Goal: Complete application form

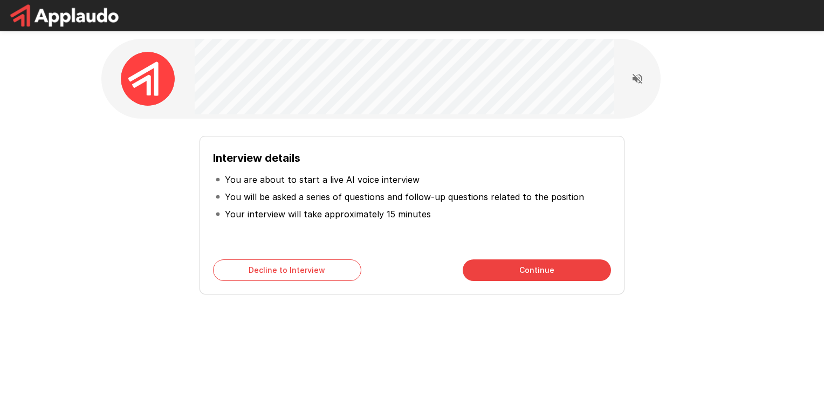
click at [585, 263] on button "Continue" at bounding box center [536, 270] width 148 height 22
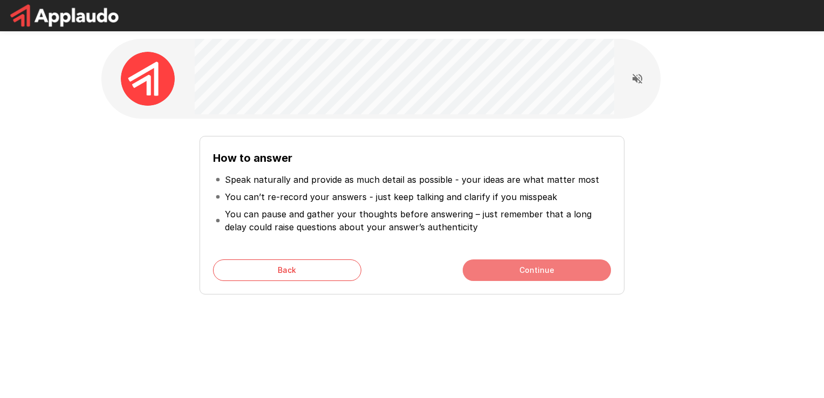
click at [585, 263] on button "Continue" at bounding box center [536, 270] width 148 height 22
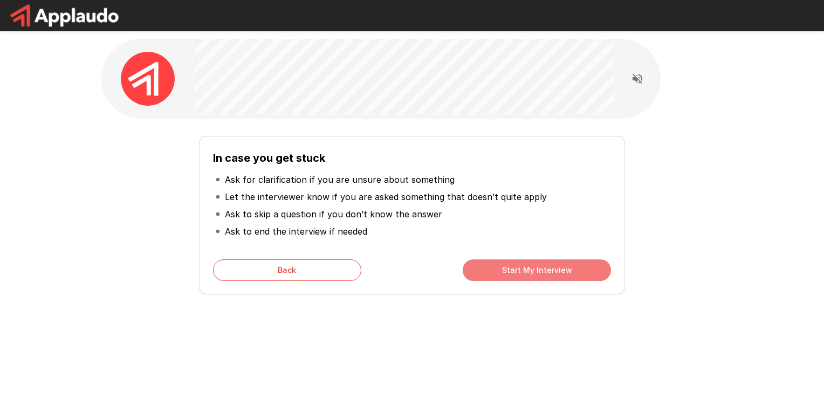
click at [585, 263] on button "Start My Interview" at bounding box center [536, 270] width 148 height 22
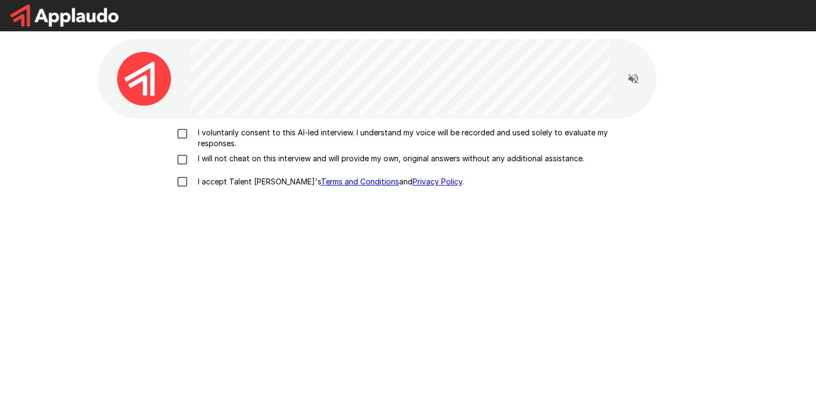
click at [308, 144] on p "I voluntarily consent to this AI-led interview. I understand my voice will be r…" at bounding box center [420, 138] width 452 height 22
click at [292, 157] on p "I will not cheat on this interview and will provide my own, original answers wi…" at bounding box center [389, 158] width 390 height 11
click at [257, 189] on label "I accept Talent Llama's Terms and Conditions and Privacy Policy ." at bounding box center [408, 181] width 474 height 23
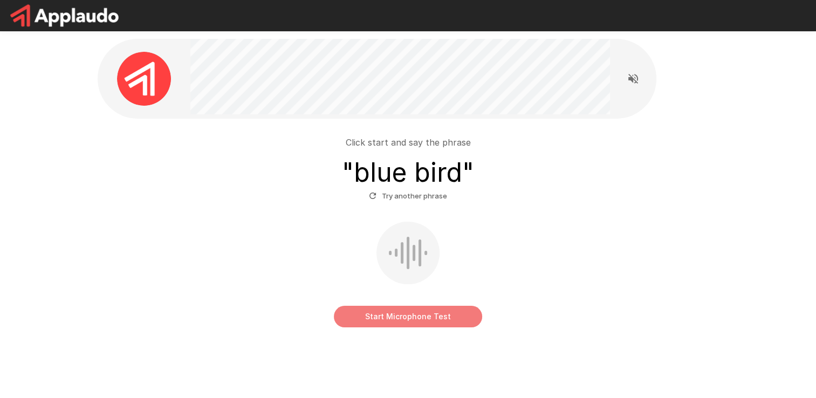
click at [407, 309] on button "Start Microphone Test" at bounding box center [408, 317] width 148 height 22
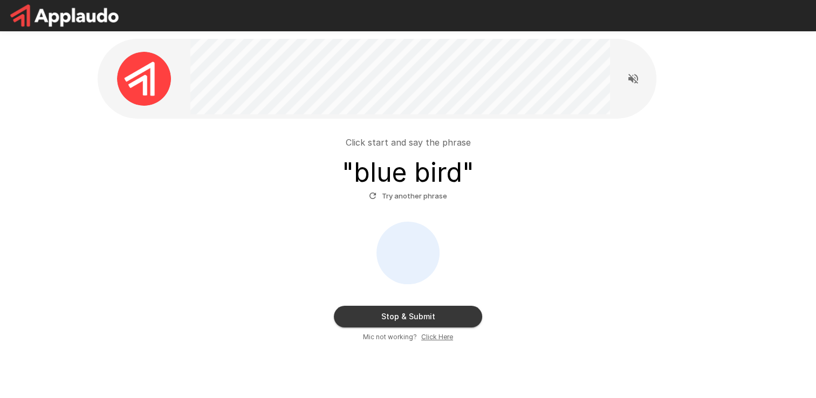
click at [438, 308] on button "Stop & Submit" at bounding box center [408, 317] width 148 height 22
click at [424, 318] on button "Stop & Submit" at bounding box center [408, 317] width 148 height 22
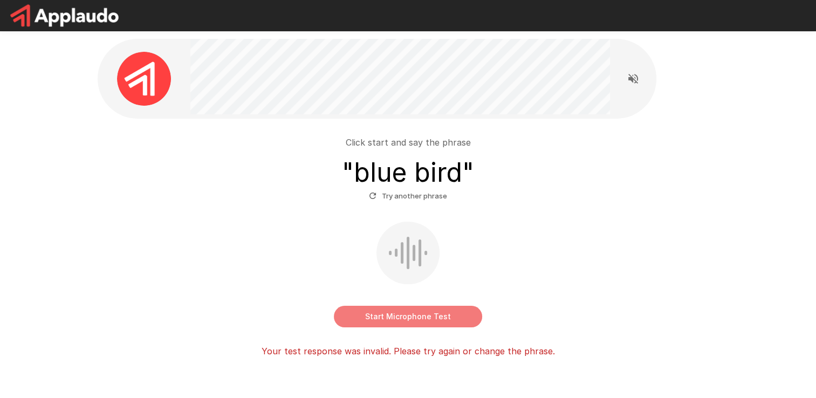
click at [416, 316] on button "Start Microphone Test" at bounding box center [408, 317] width 148 height 22
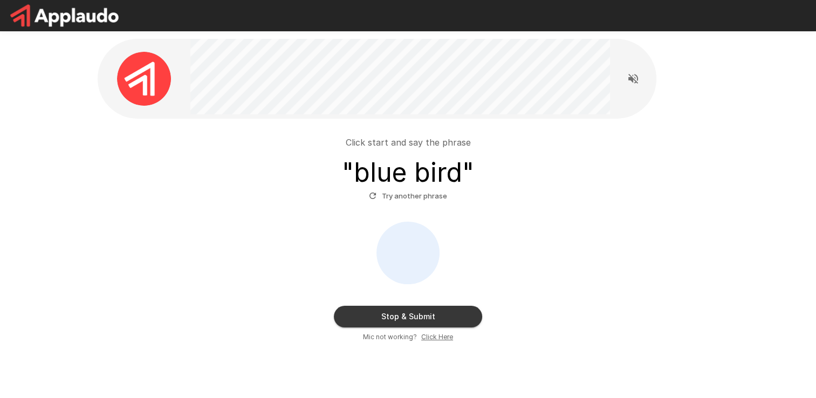
click at [427, 324] on button "Stop & Submit" at bounding box center [408, 317] width 148 height 22
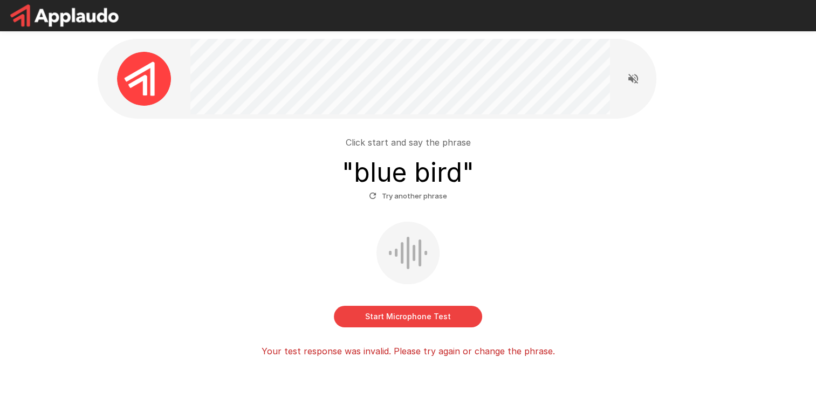
click at [389, 193] on button "Try another phrase" at bounding box center [408, 196] width 84 height 17
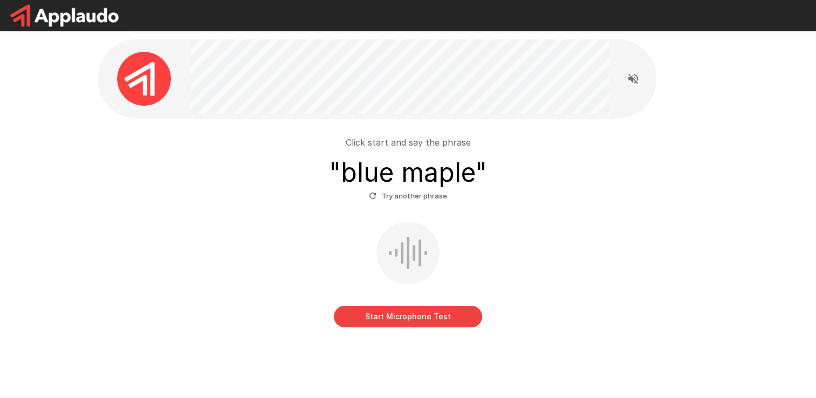
click at [444, 310] on button "Start Microphone Test" at bounding box center [408, 317] width 148 height 22
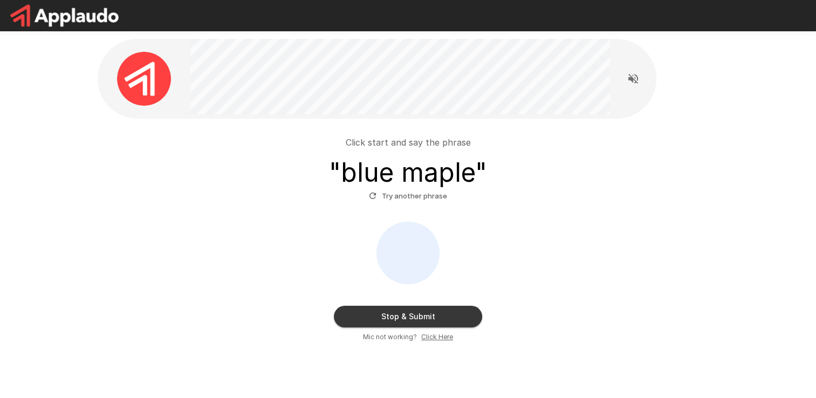
click at [447, 308] on button "Stop & Submit" at bounding box center [408, 317] width 148 height 22
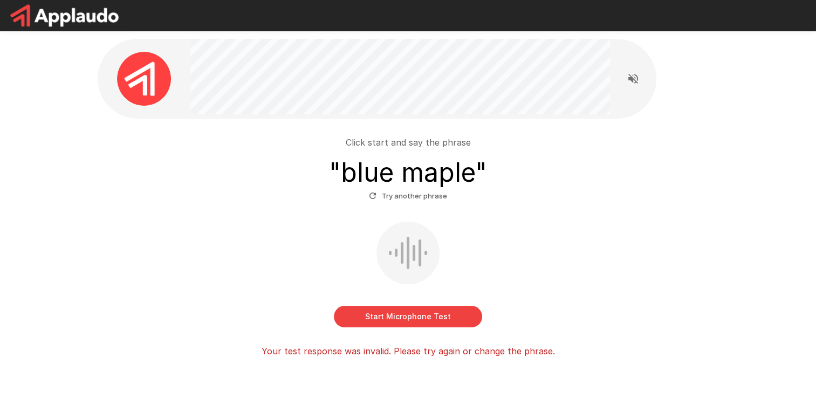
click at [413, 199] on button "Try another phrase" at bounding box center [408, 196] width 84 height 17
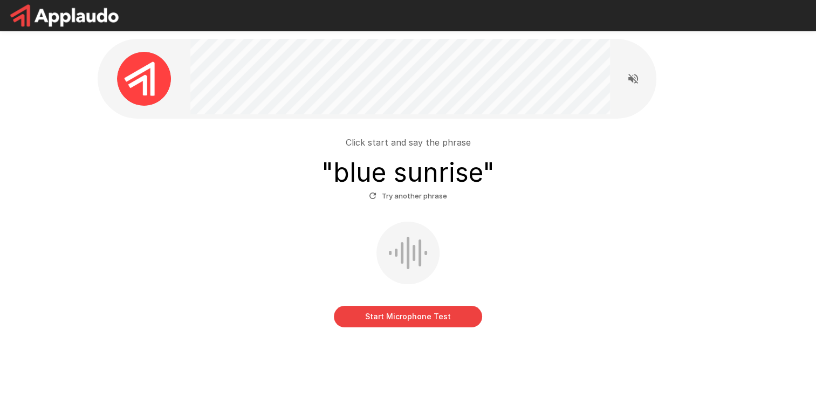
click at [431, 312] on button "Start Microphone Test" at bounding box center [408, 317] width 148 height 22
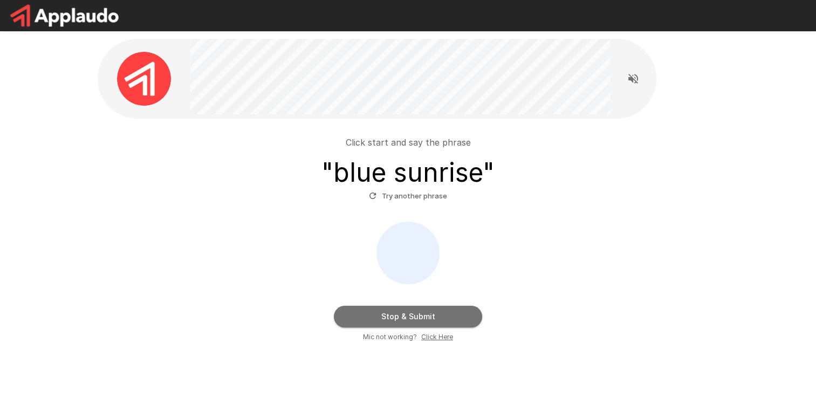
click at [431, 312] on button "Stop & Submit" at bounding box center [408, 317] width 148 height 22
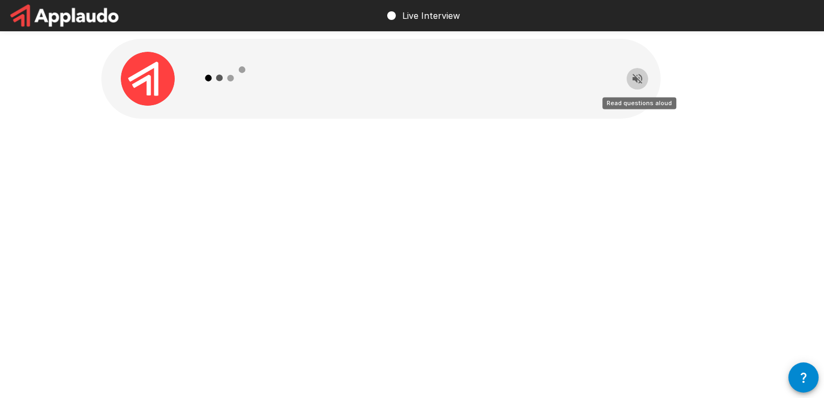
click at [642, 75] on icon "Read questions aloud" at bounding box center [637, 78] width 13 height 13
click at [641, 75] on icon "Stop reading questions aloud" at bounding box center [637, 78] width 13 height 13
click at [404, 1] on div "Live Interview" at bounding box center [422, 16] width 75 height 30
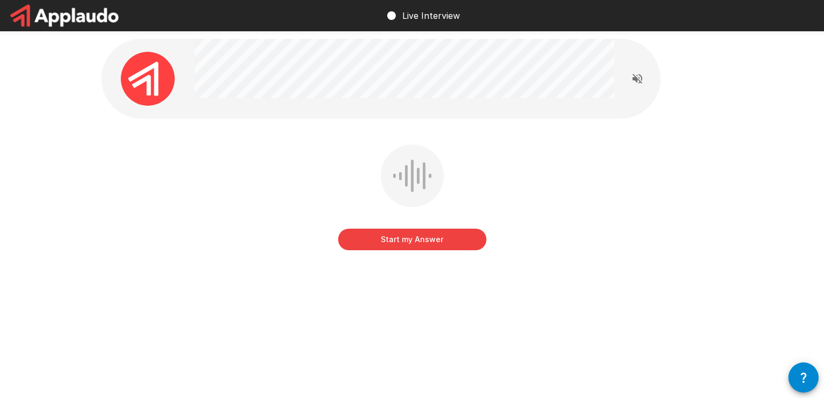
click at [454, 234] on button "Start my Answer" at bounding box center [412, 240] width 148 height 22
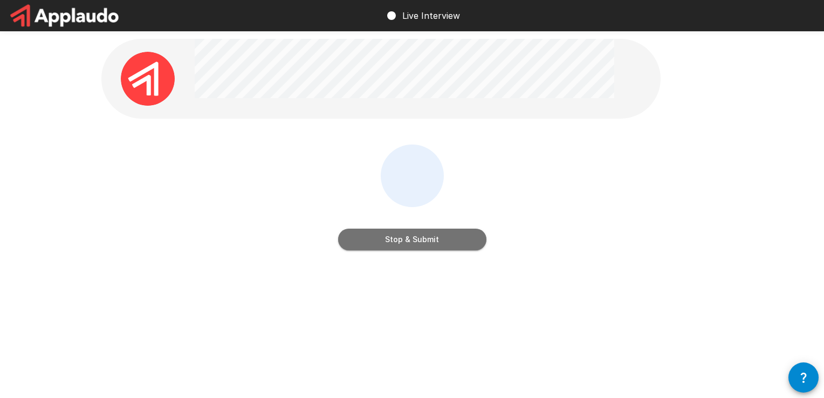
click at [434, 232] on button "Stop & Submit" at bounding box center [412, 240] width 148 height 22
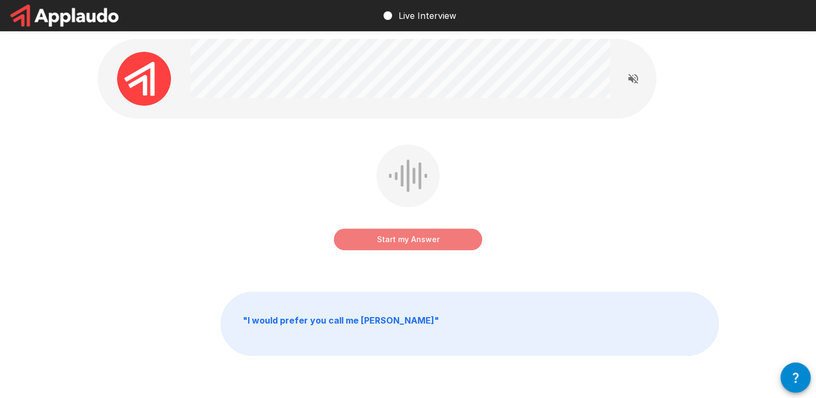
click at [429, 234] on button "Start my Answer" at bounding box center [408, 240] width 148 height 22
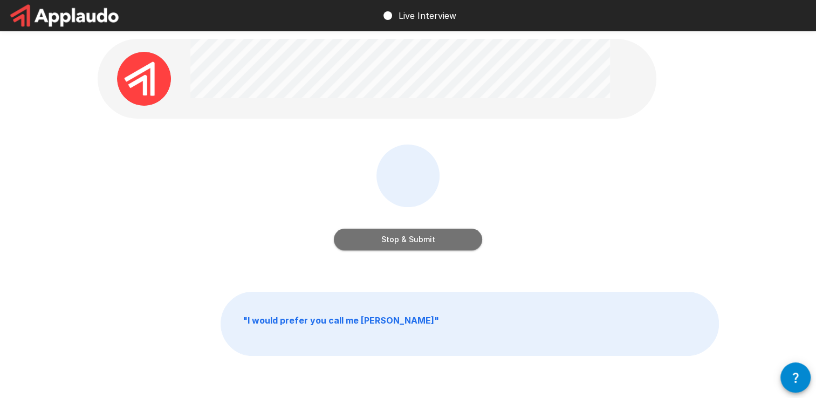
click at [438, 230] on button "Stop & Submit" at bounding box center [408, 240] width 148 height 22
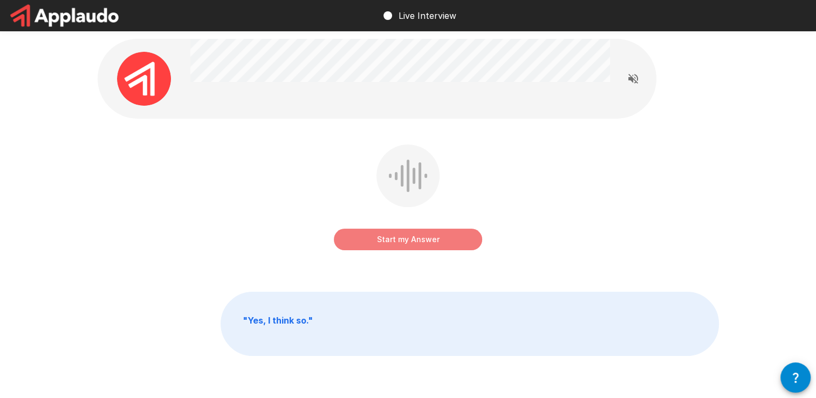
click at [438, 230] on button "Start my Answer" at bounding box center [408, 240] width 148 height 22
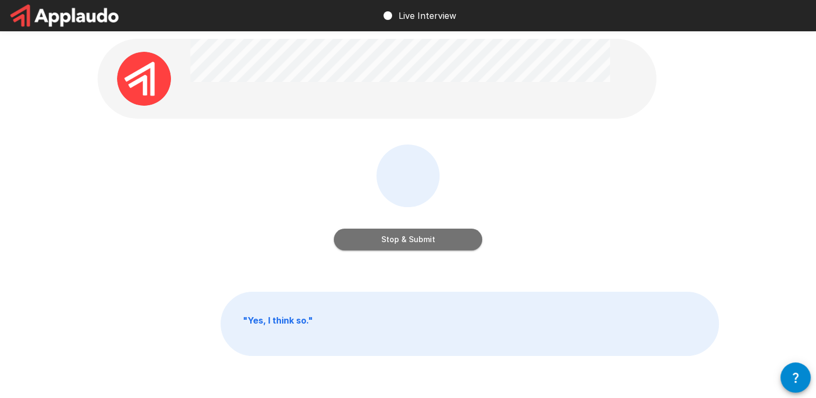
click at [438, 230] on button "Stop & Submit" at bounding box center [408, 240] width 148 height 22
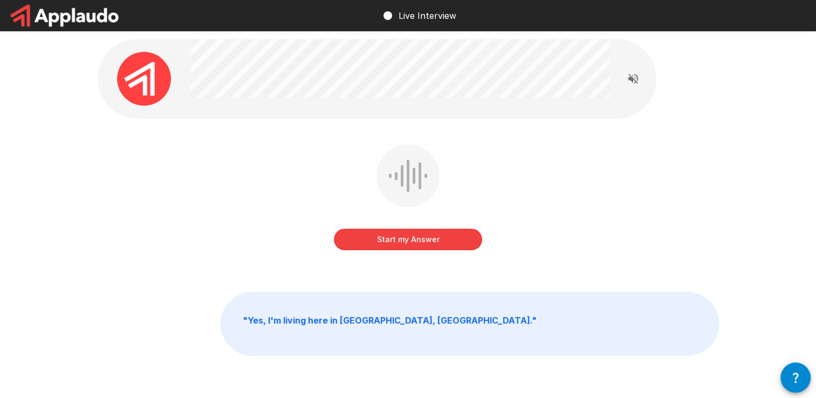
click at [427, 233] on button "Start my Answer" at bounding box center [408, 240] width 148 height 22
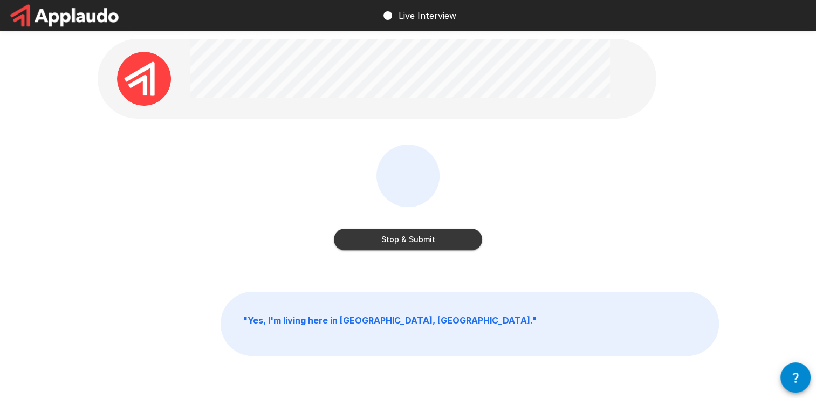
click at [427, 233] on button "Stop & Submit" at bounding box center [408, 240] width 148 height 22
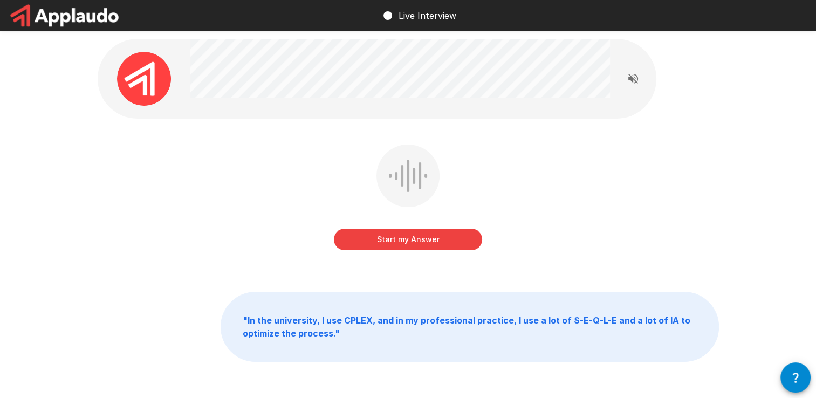
click at [427, 233] on button "Start my Answer" at bounding box center [408, 240] width 148 height 22
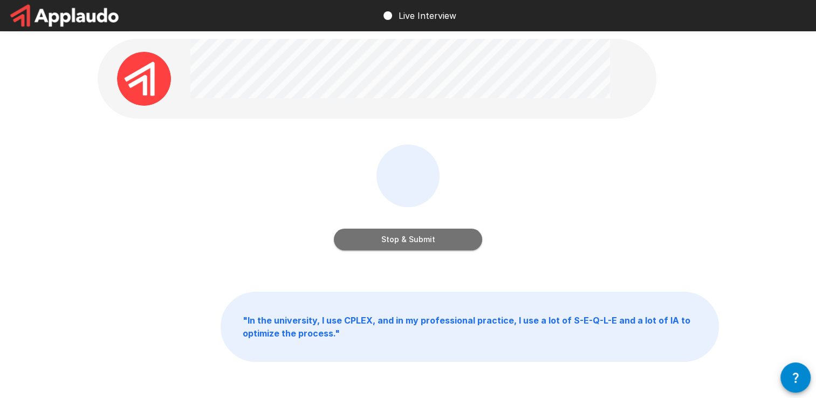
click at [427, 233] on button "Stop & Submit" at bounding box center [408, 240] width 148 height 22
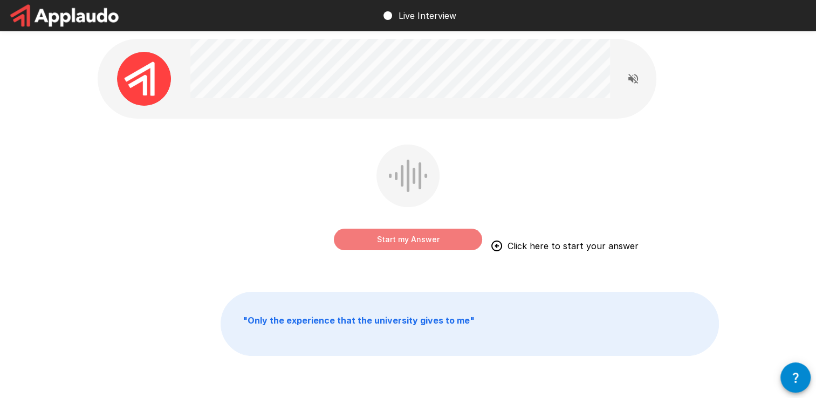
click at [427, 233] on button "Start my Answer" at bounding box center [408, 240] width 148 height 22
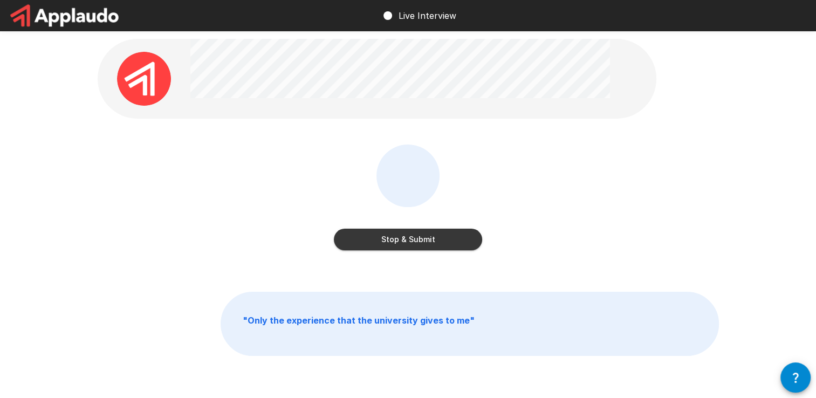
click at [427, 233] on button "Stop & Submit" at bounding box center [408, 240] width 148 height 22
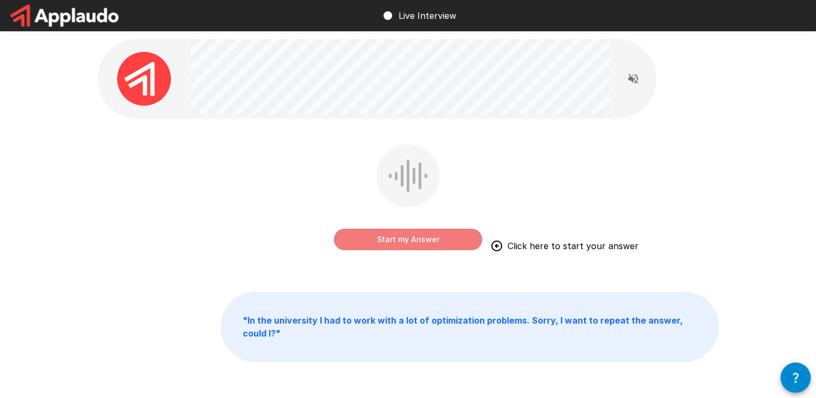
click at [408, 241] on button "Start my Answer" at bounding box center [408, 240] width 148 height 22
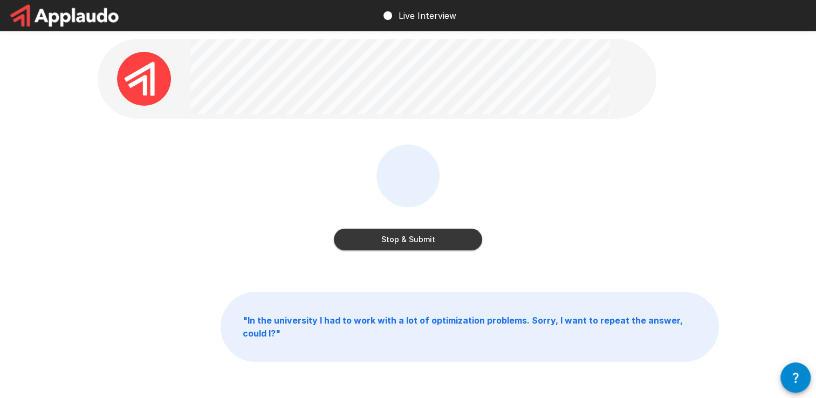
click at [408, 241] on button "Stop & Submit" at bounding box center [408, 240] width 148 height 22
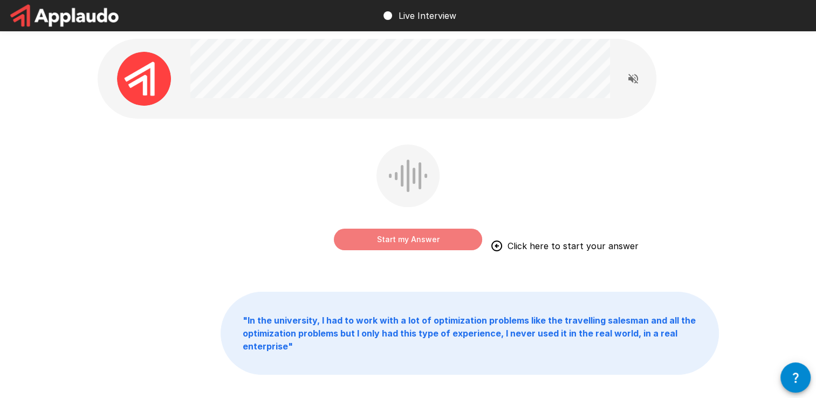
click at [379, 239] on button "Start my Answer" at bounding box center [408, 240] width 148 height 22
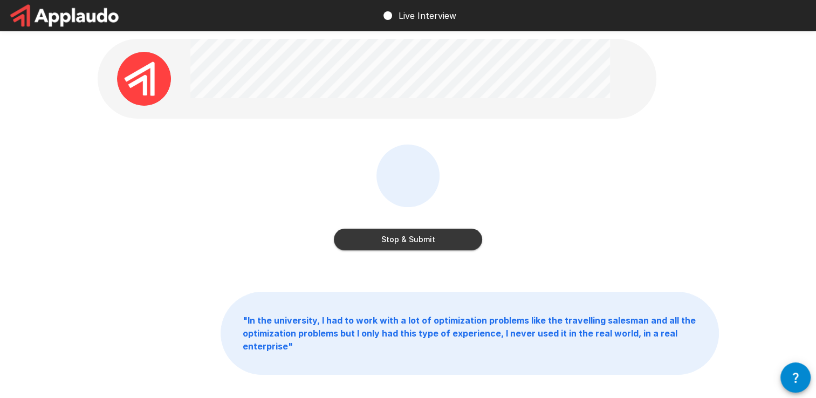
click at [379, 239] on button "Stop & Submit" at bounding box center [408, 240] width 148 height 22
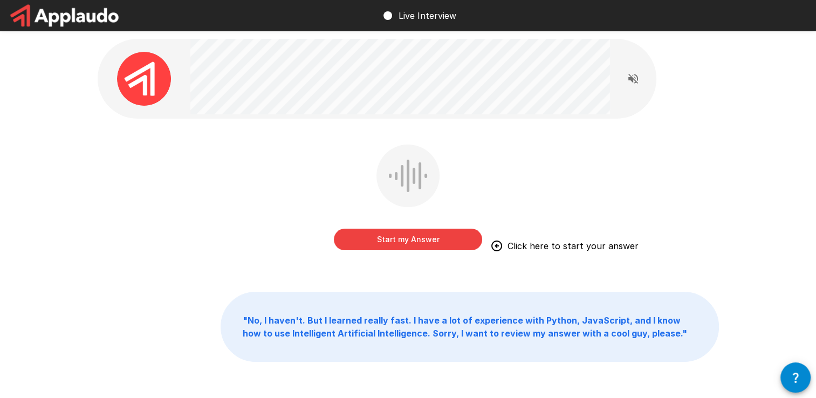
click at [379, 239] on button "Start my Answer" at bounding box center [408, 240] width 148 height 22
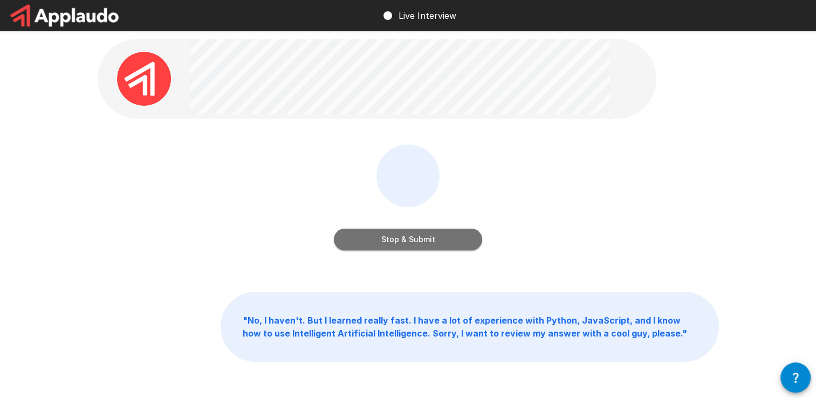
click at [379, 239] on button "Stop & Submit" at bounding box center [408, 240] width 148 height 22
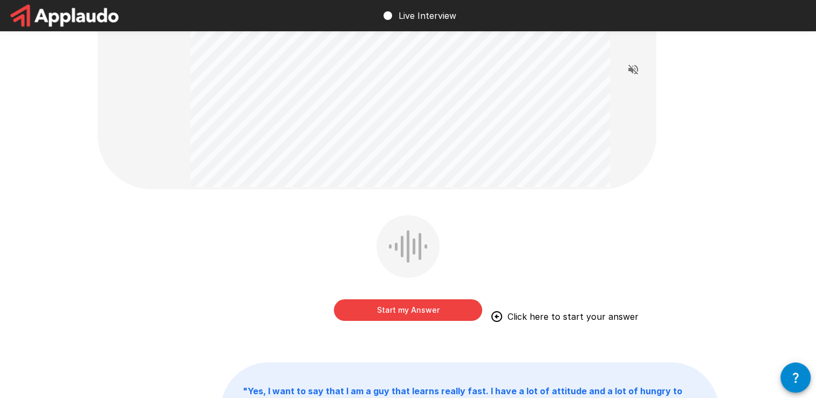
scroll to position [108, 0]
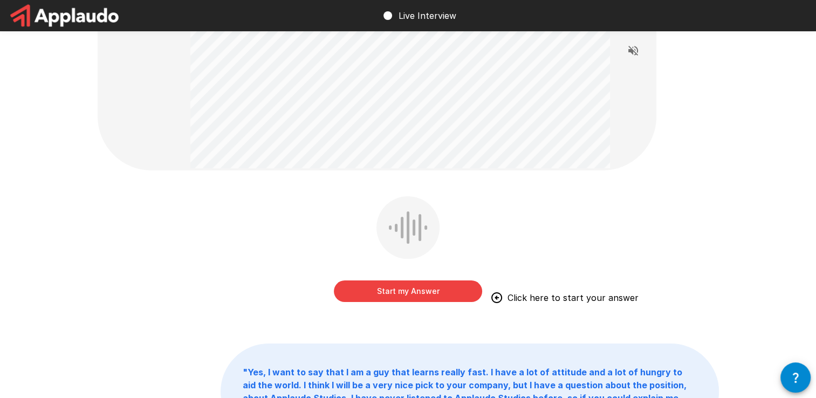
click at [442, 289] on button "Start my Answer" at bounding box center [408, 291] width 148 height 22
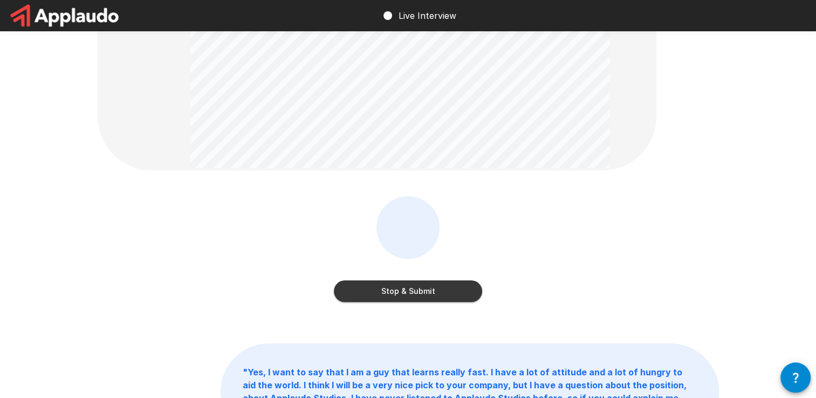
click at [442, 289] on button "Stop & Submit" at bounding box center [408, 291] width 148 height 22
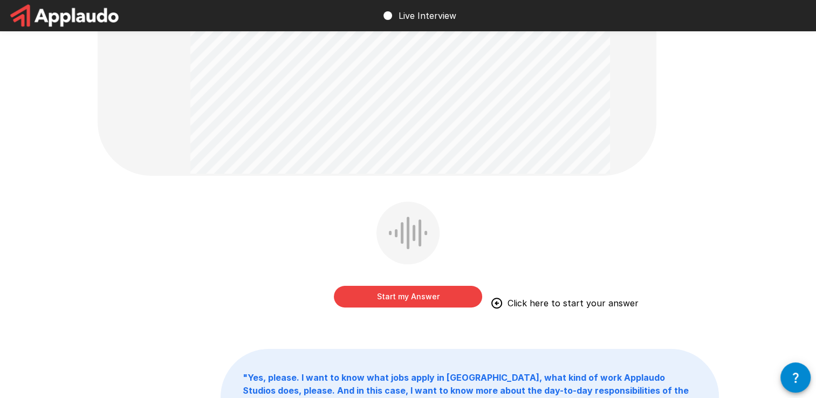
scroll to position [270, 0]
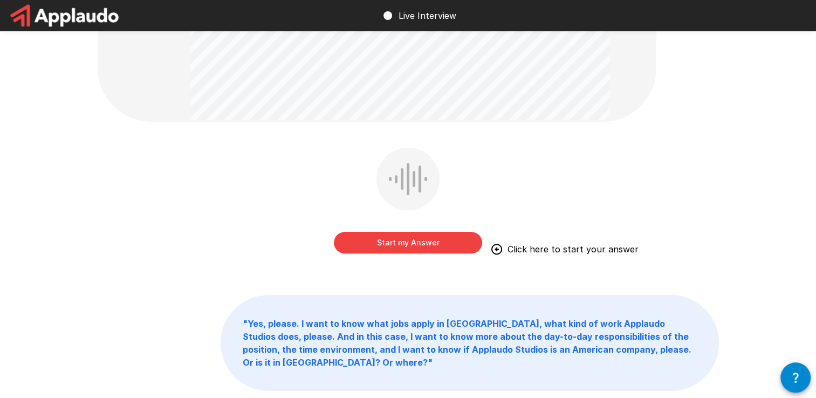
click at [365, 237] on button "Start my Answer" at bounding box center [408, 243] width 148 height 22
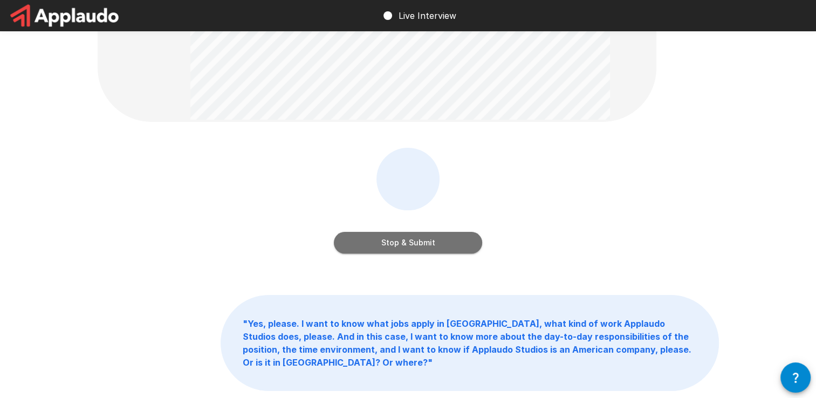
click at [365, 237] on button "Stop & Submit" at bounding box center [408, 243] width 148 height 22
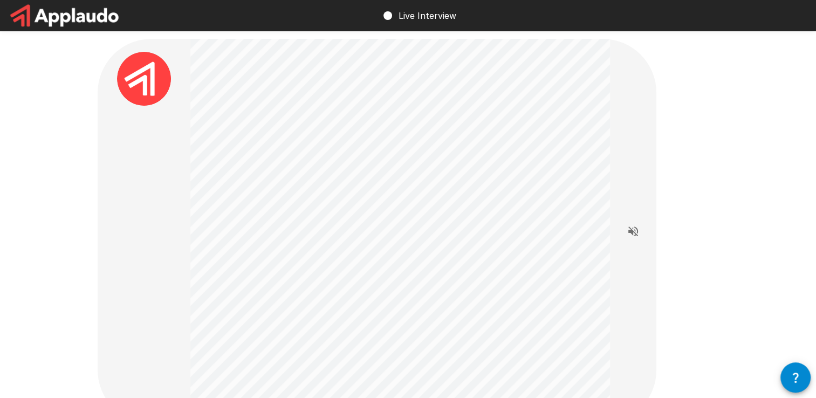
scroll to position [54, 0]
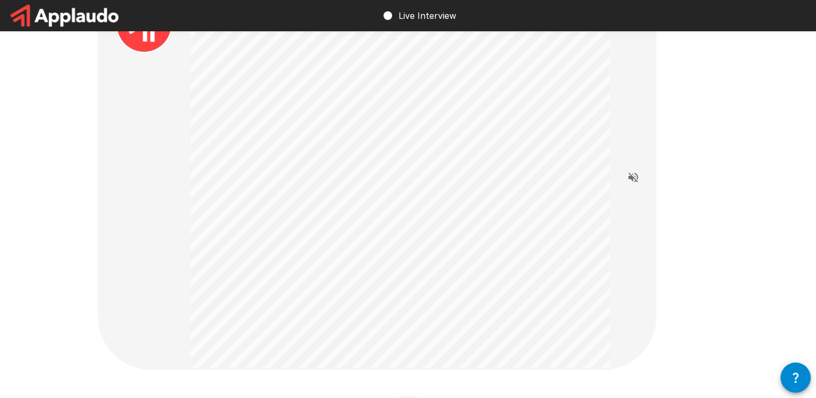
click at [630, 177] on icon "Read questions aloud" at bounding box center [633, 177] width 10 height 10
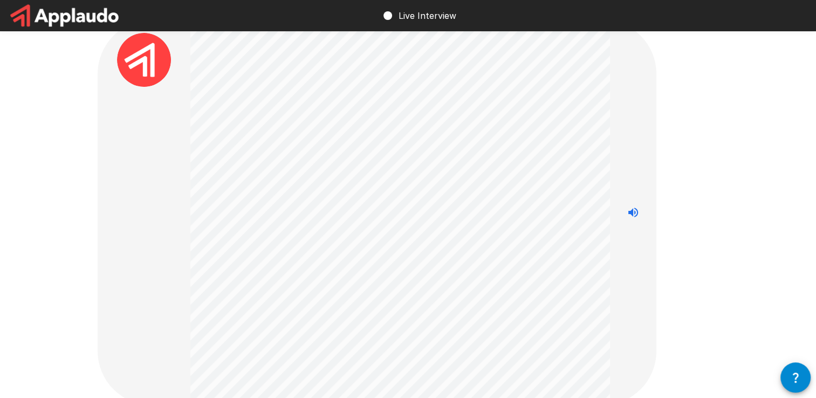
scroll to position [0, 0]
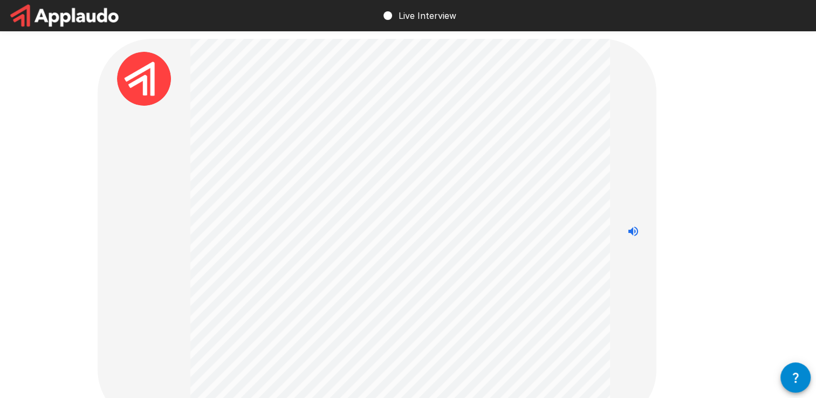
click at [634, 233] on icon "Stop reading questions aloud" at bounding box center [632, 231] width 13 height 13
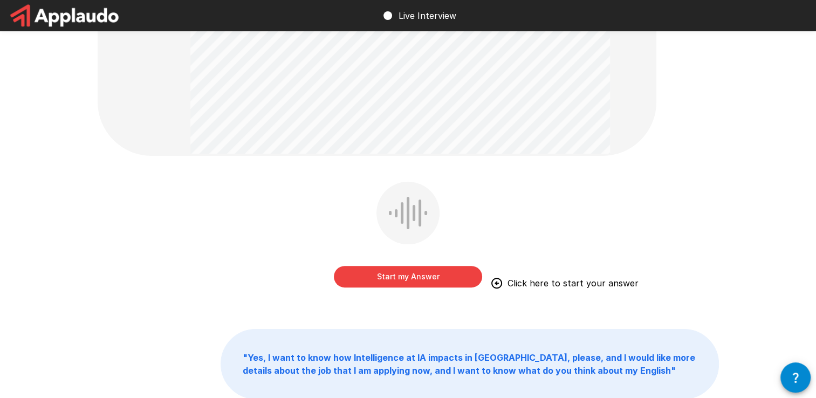
scroll to position [323, 0]
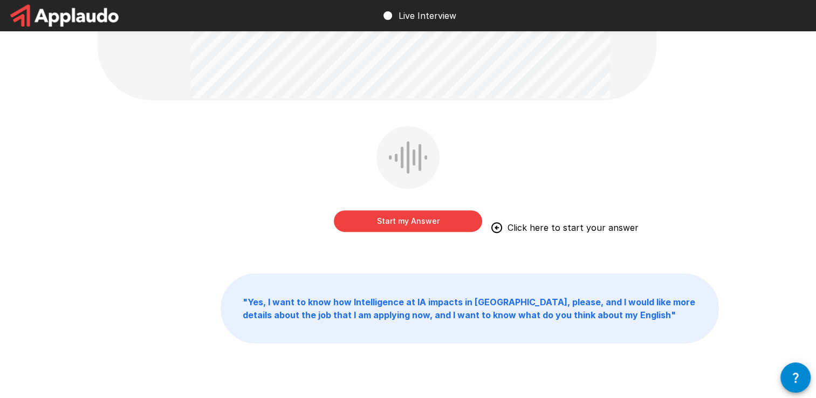
click at [368, 227] on button "Start my Answer" at bounding box center [408, 221] width 148 height 22
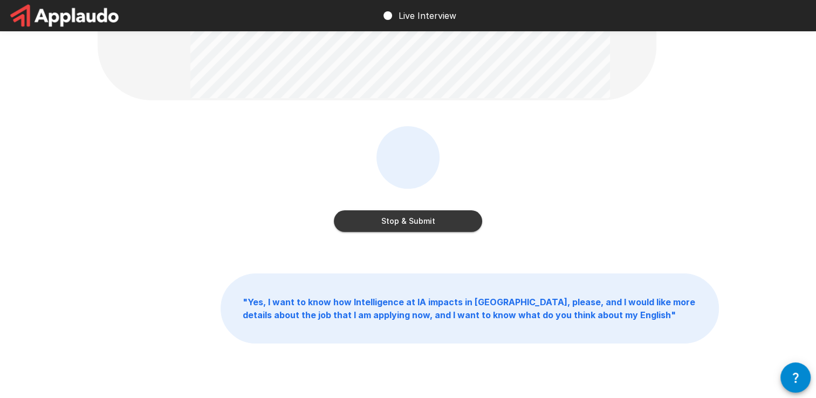
click at [368, 227] on button "Stop & Submit" at bounding box center [408, 221] width 148 height 22
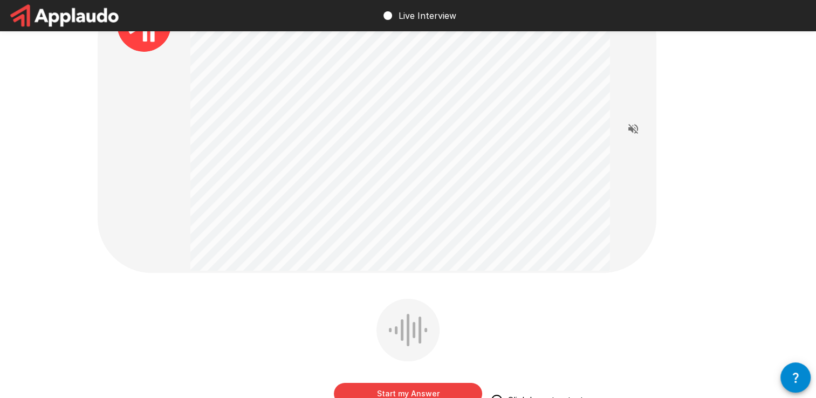
scroll to position [108, 0]
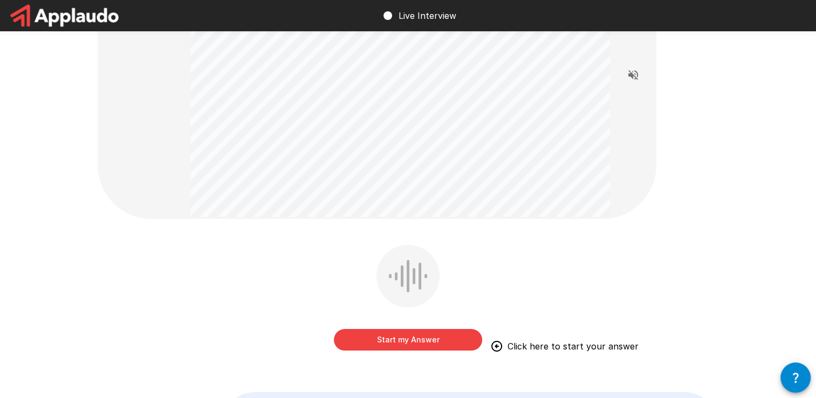
click at [416, 347] on button "Start my Answer" at bounding box center [408, 340] width 148 height 22
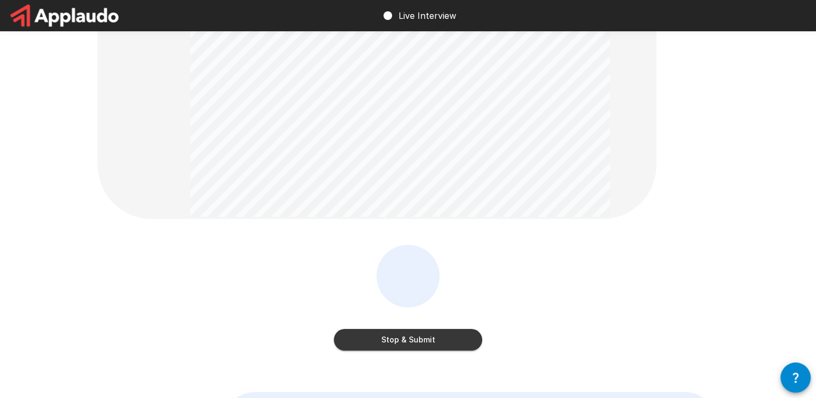
click at [416, 346] on button "Stop & Submit" at bounding box center [408, 340] width 148 height 22
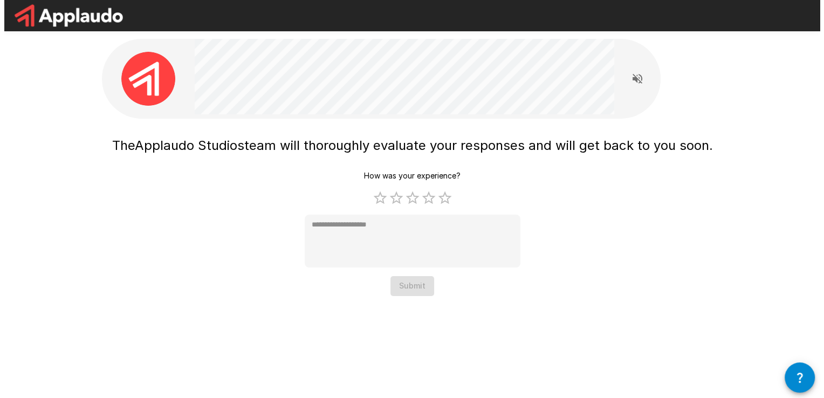
scroll to position [0, 0]
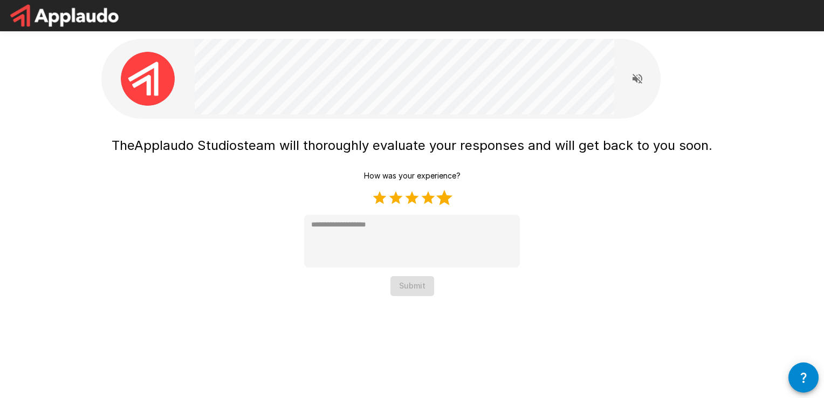
click at [443, 196] on label "5 Stars" at bounding box center [444, 198] width 16 height 16
type textarea "*"
click at [415, 298] on div "The Applaudo Studios team will thoroughly evaluate your responses and will get …" at bounding box center [411, 169] width 647 height 339
click at [417, 287] on button "Submit" at bounding box center [412, 286] width 44 height 20
